Goal: Information Seeking & Learning: Check status

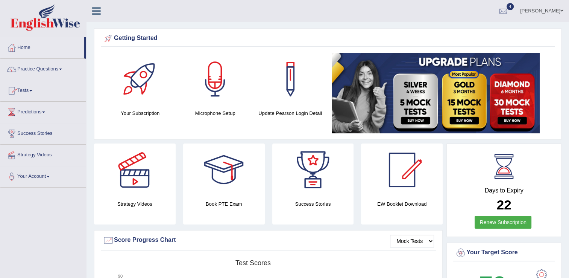
click at [32, 91] on link "Tests" at bounding box center [43, 89] width 86 height 19
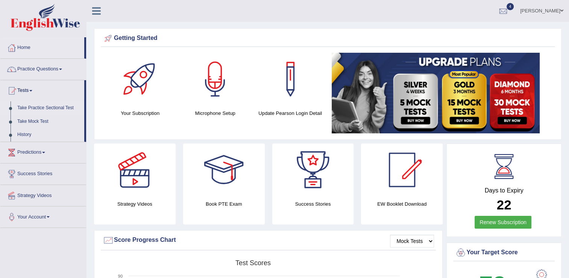
click at [53, 108] on link "Take Practice Sectional Test" at bounding box center [49, 108] width 70 height 14
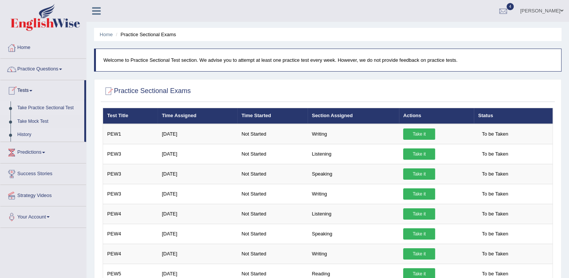
click at [20, 134] on link "History" at bounding box center [49, 135] width 70 height 14
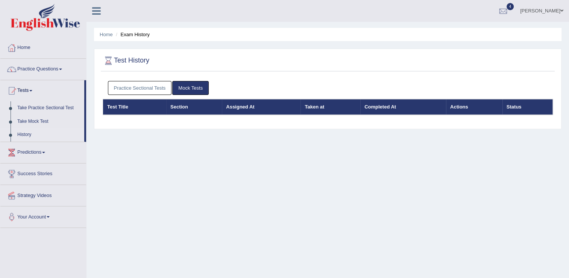
click at [148, 92] on link "Practice Sectional Tests" at bounding box center [140, 88] width 64 height 14
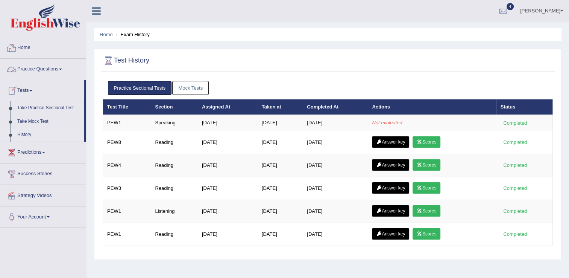
click at [25, 46] on link "Home" at bounding box center [43, 46] width 86 height 19
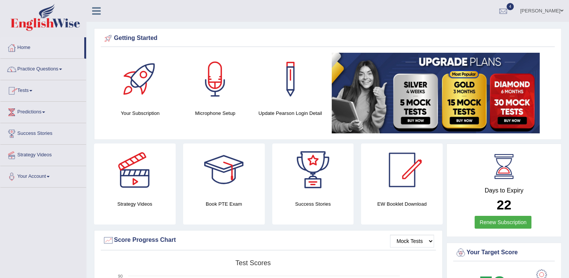
click at [24, 90] on link "Tests" at bounding box center [43, 89] width 86 height 19
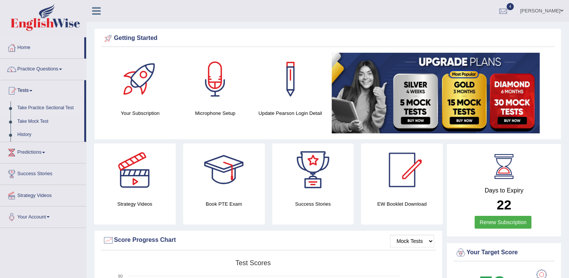
click at [38, 106] on link "Take Practice Sectional Test" at bounding box center [49, 108] width 70 height 14
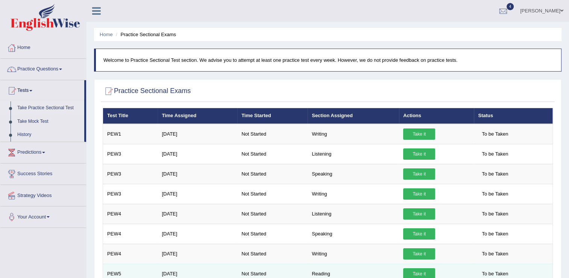
click at [409, 270] on link "Take it" at bounding box center [419, 273] width 32 height 11
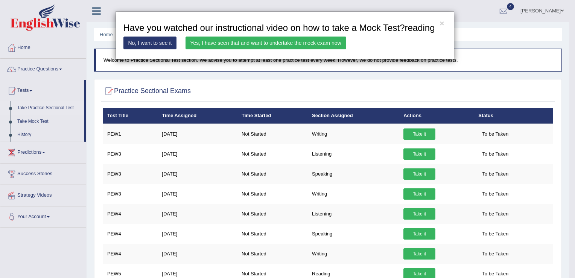
click at [254, 35] on div "× Have you watched our instructional video on how to take a Mock Test?reading N…" at bounding box center [284, 35] width 339 height 48
click at [255, 40] on link "Yes, I have seen that and want to undertake the mock exam now" at bounding box center [265, 42] width 161 height 13
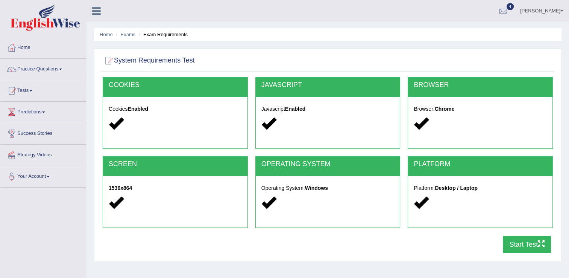
click at [516, 247] on button "Start Test" at bounding box center [527, 244] width 48 height 17
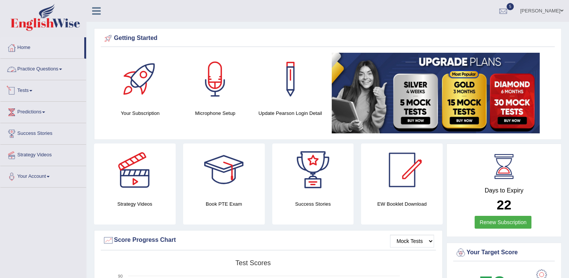
click at [36, 87] on link "Tests" at bounding box center [43, 89] width 86 height 19
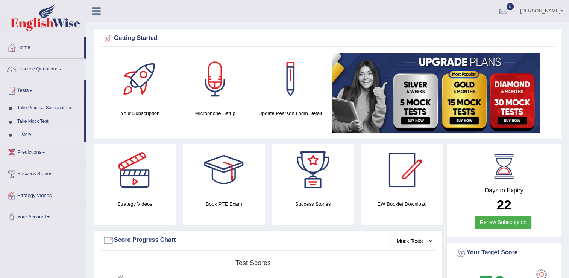
click at [26, 136] on link "History" at bounding box center [49, 135] width 70 height 14
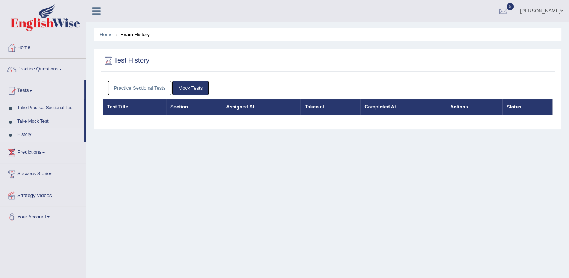
click at [161, 92] on link "Practice Sectional Tests" at bounding box center [140, 88] width 64 height 14
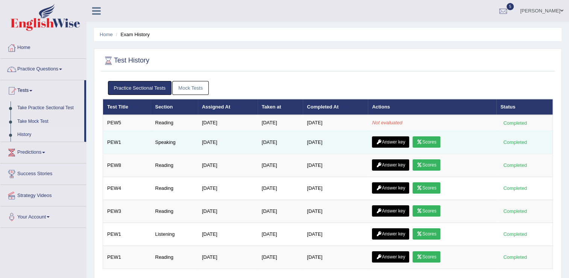
click at [430, 141] on link "Scores" at bounding box center [427, 141] width 28 height 11
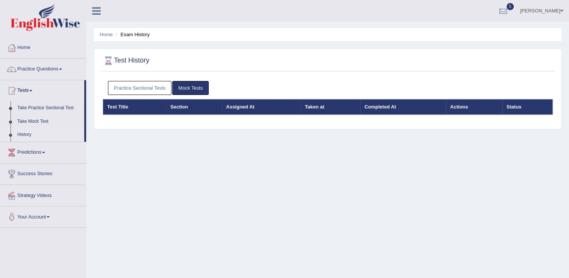
click at [150, 88] on link "Practice Sectional Tests" at bounding box center [140, 88] width 64 height 14
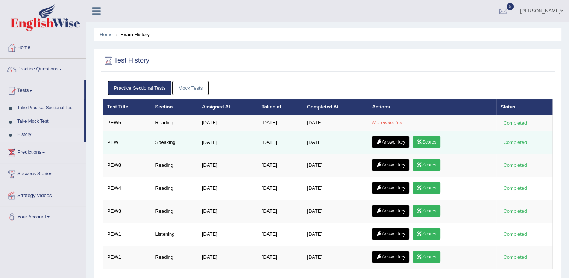
click at [390, 140] on link "Answer key" at bounding box center [390, 141] width 37 height 11
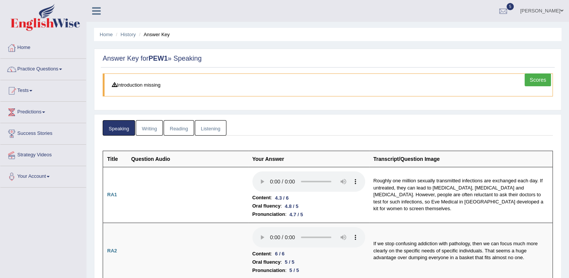
click at [151, 129] on link "Writing" at bounding box center [149, 127] width 27 height 15
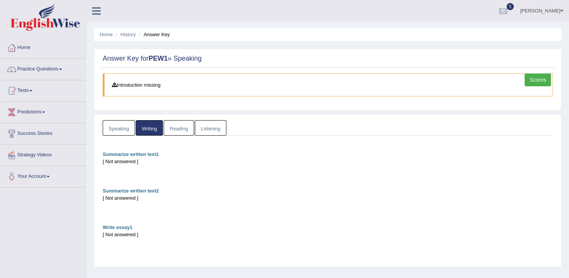
drag, startPoint x: 175, startPoint y: 125, endPoint x: 158, endPoint y: 179, distance: 56.9
click at [158, 179] on div "Summarize written text1 [ Not answered ] Summarize written text2 [ Not answered…" at bounding box center [328, 201] width 450 height 102
click at [172, 131] on link "Reading" at bounding box center [179, 127] width 30 height 15
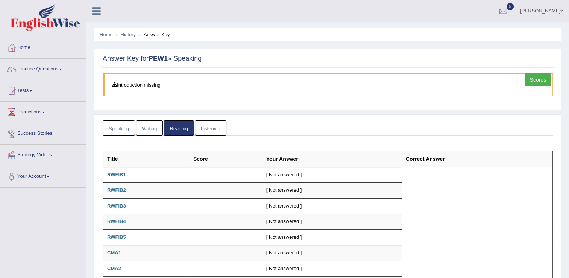
click at [203, 126] on link "Listening" at bounding box center [211, 127] width 32 height 15
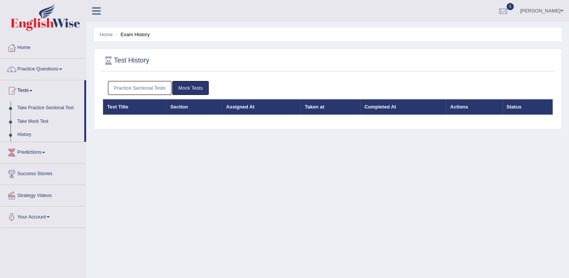
click at [162, 82] on link "Practice Sectional Tests" at bounding box center [140, 88] width 64 height 14
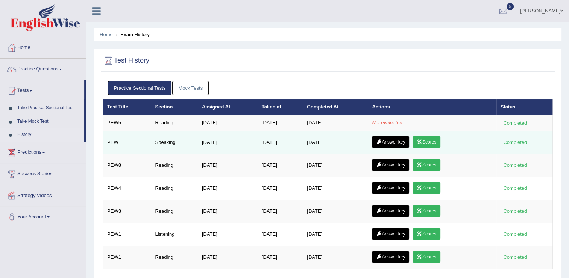
click at [432, 141] on link "Scores" at bounding box center [427, 141] width 28 height 11
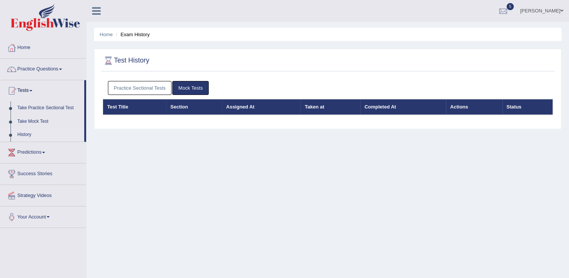
click at [140, 88] on link "Practice Sectional Tests" at bounding box center [140, 88] width 64 height 14
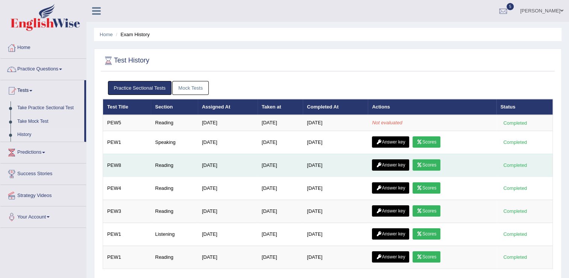
click at [397, 163] on link "Answer key" at bounding box center [390, 164] width 37 height 11
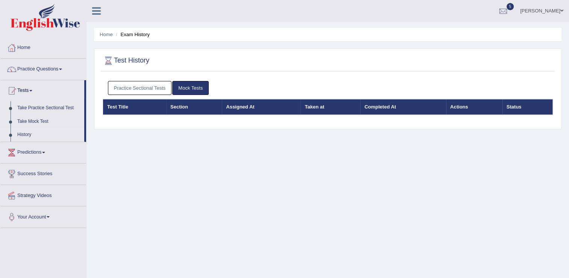
click at [155, 91] on link "Practice Sectional Tests" at bounding box center [140, 88] width 64 height 14
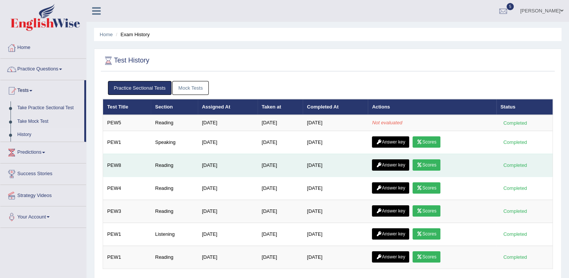
click at [436, 161] on link "Scores" at bounding box center [427, 164] width 28 height 11
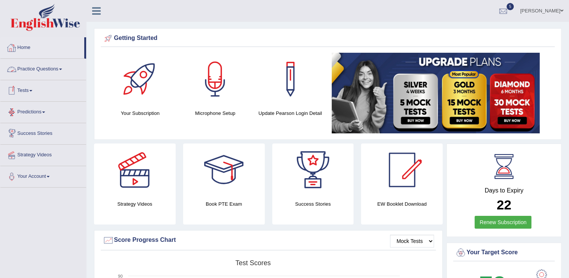
click at [38, 69] on link "Practice Questions" at bounding box center [43, 68] width 86 height 19
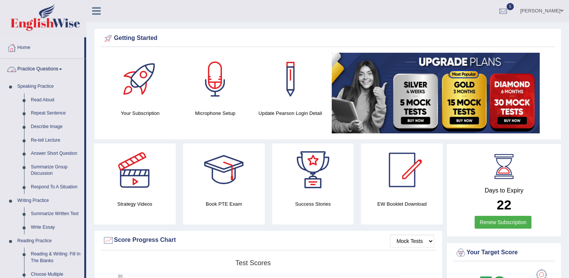
click at [29, 70] on link "Practice Questions" at bounding box center [42, 68] width 84 height 19
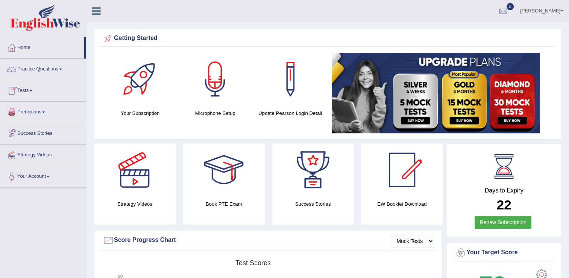
click at [32, 89] on link "Tests" at bounding box center [43, 89] width 86 height 19
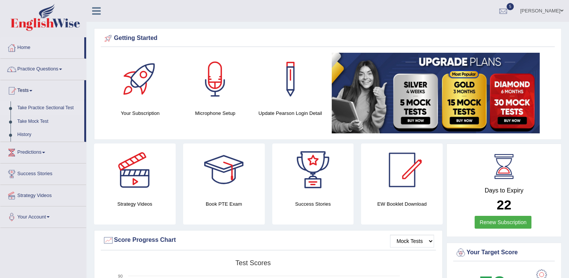
click at [40, 108] on link "Take Practice Sectional Test" at bounding box center [49, 108] width 70 height 14
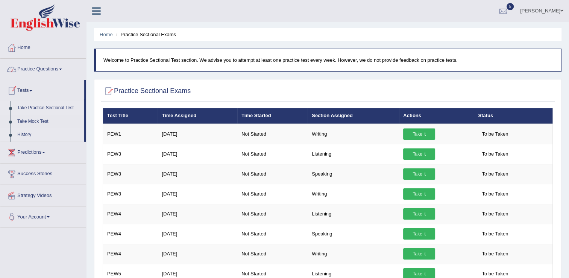
click at [27, 134] on link "History" at bounding box center [49, 135] width 70 height 14
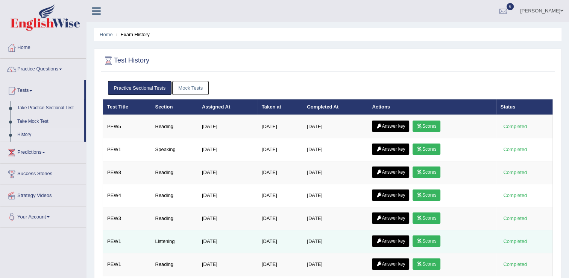
click at [422, 239] on icon at bounding box center [420, 241] width 6 height 5
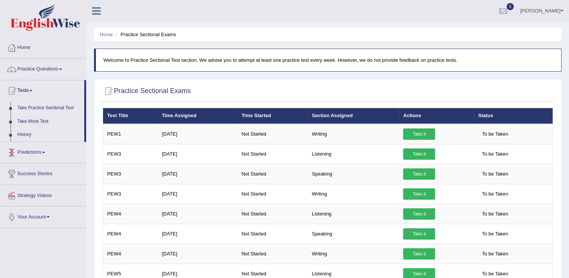
click at [30, 135] on link "History" at bounding box center [49, 135] width 70 height 14
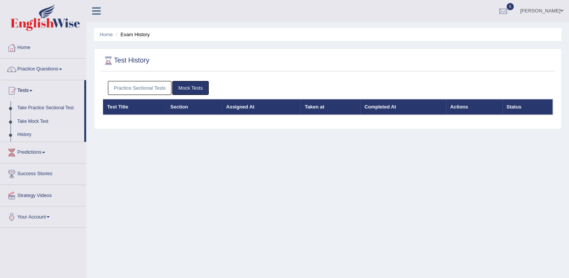
click at [125, 86] on link "Practice Sectional Tests" at bounding box center [140, 88] width 64 height 14
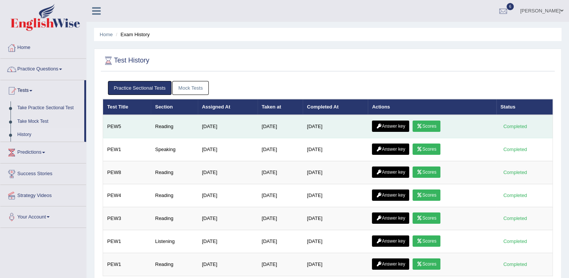
click at [433, 124] on link "Scores" at bounding box center [427, 125] width 28 height 11
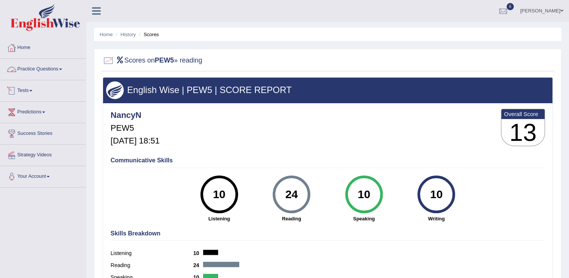
click at [23, 92] on link "Tests" at bounding box center [43, 89] width 86 height 19
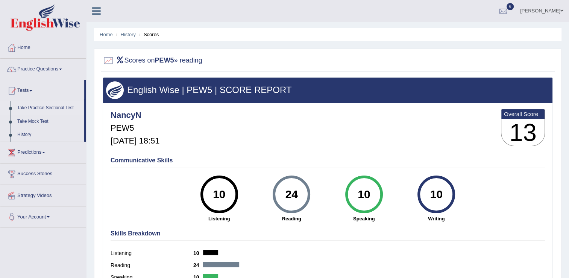
click at [35, 107] on link "Take Practice Sectional Test" at bounding box center [49, 108] width 70 height 14
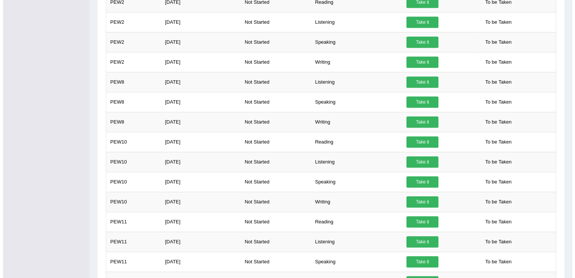
scroll to position [619, 0]
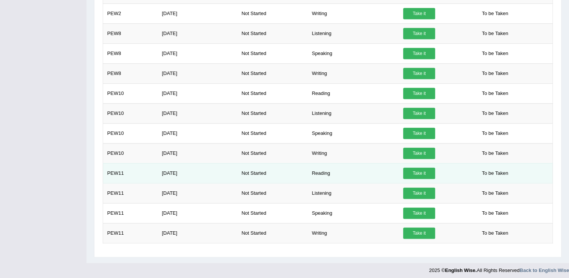
click at [409, 167] on link "Take it" at bounding box center [419, 172] width 32 height 11
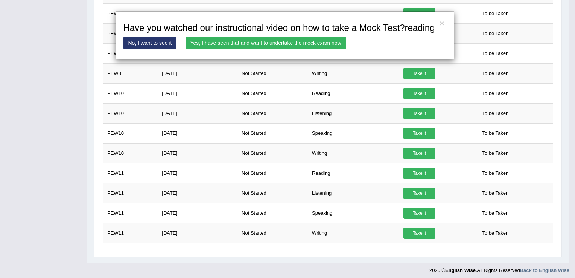
click at [254, 43] on link "Yes, I have seen that and want to undertake the mock exam now" at bounding box center [265, 42] width 161 height 13
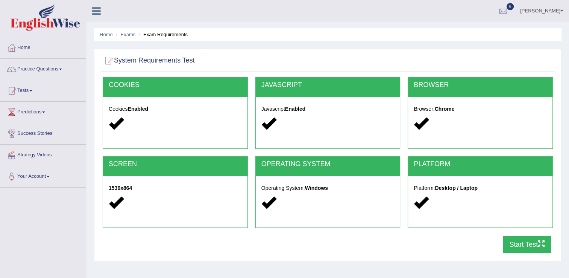
click at [518, 243] on button "Start Test" at bounding box center [527, 244] width 48 height 17
